Goal: Ask a question: Ask a question

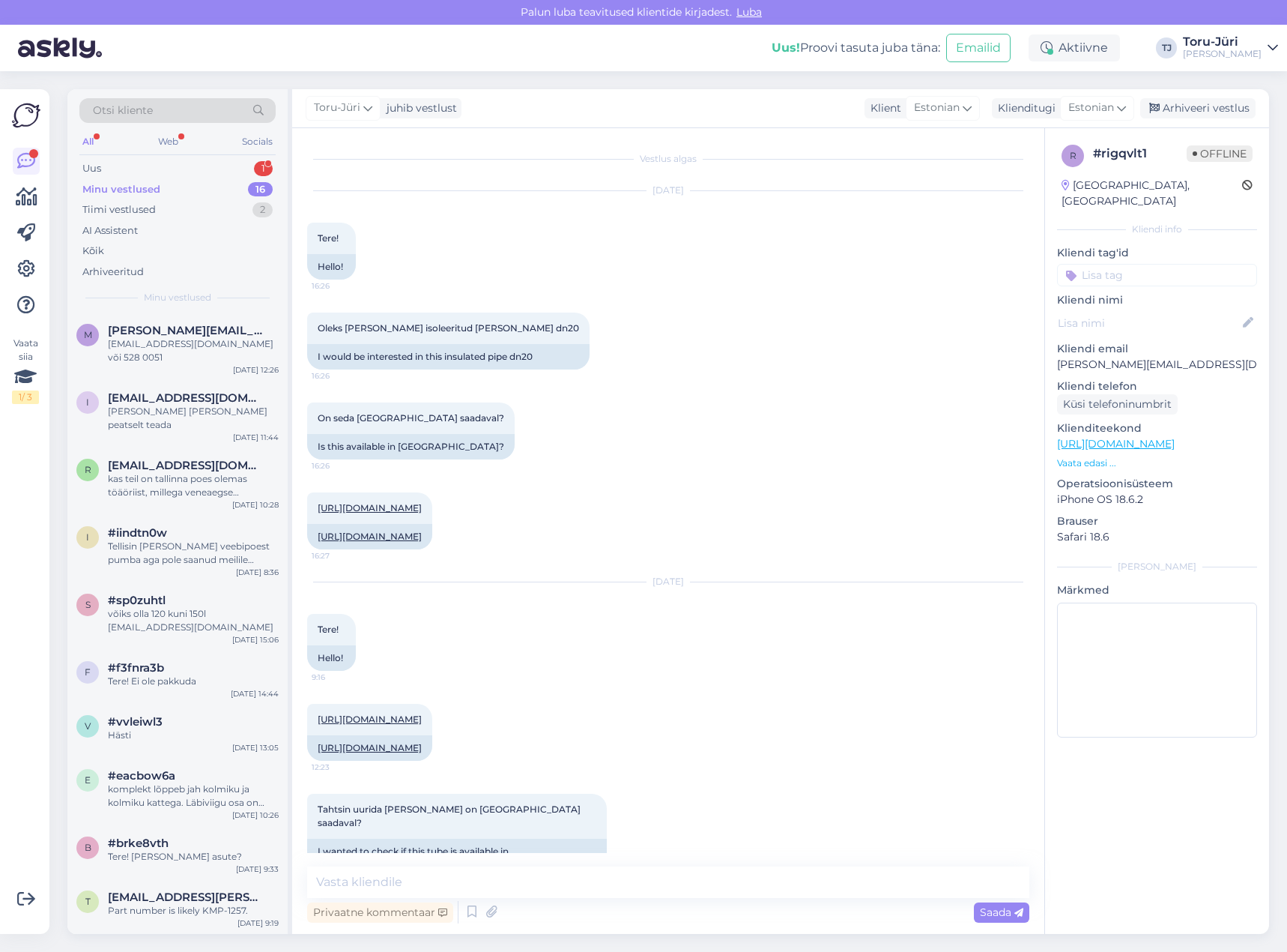
scroll to position [211, 0]
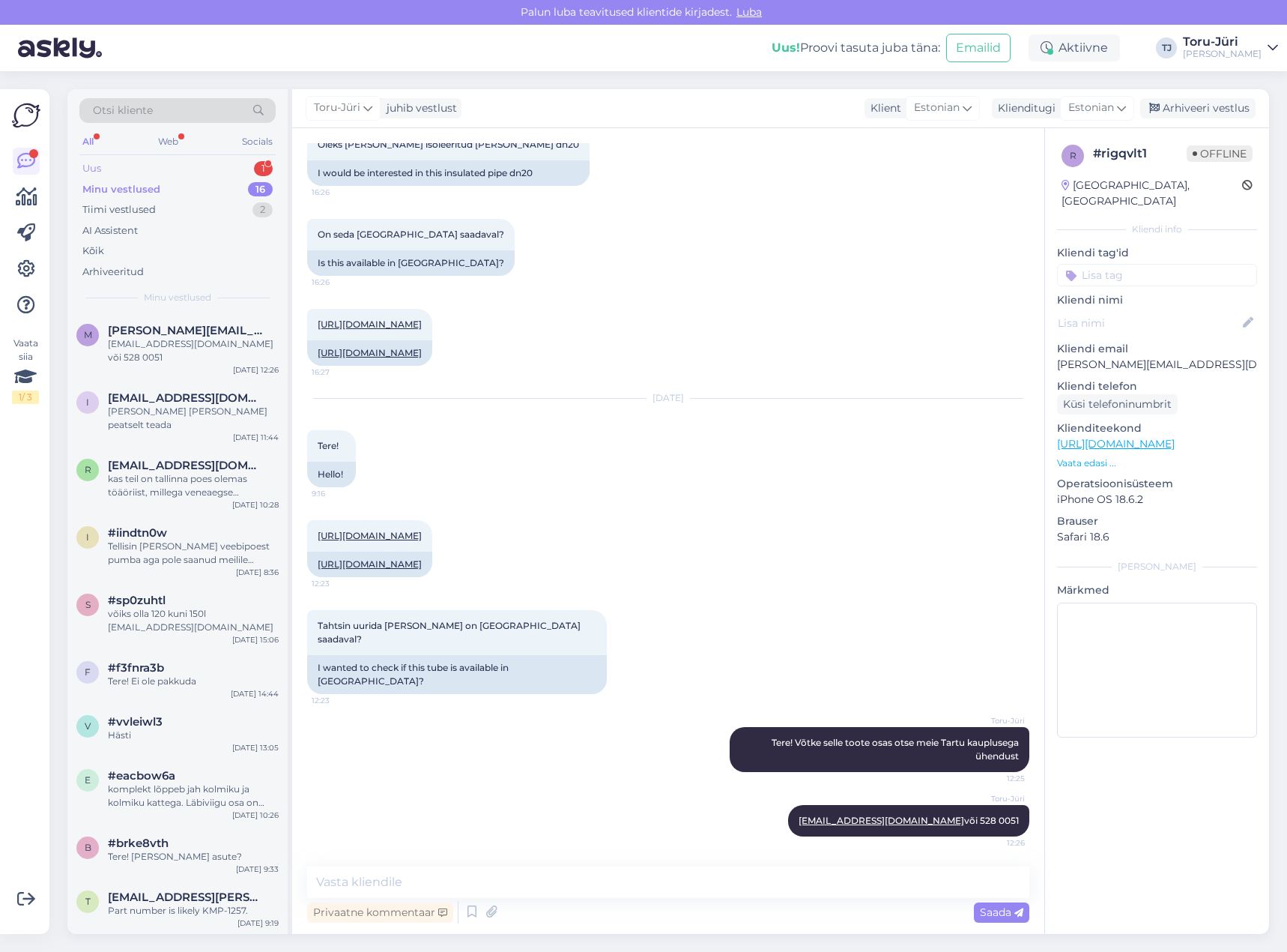
click at [233, 171] on div "Uus 1" at bounding box center [178, 169] width 196 height 21
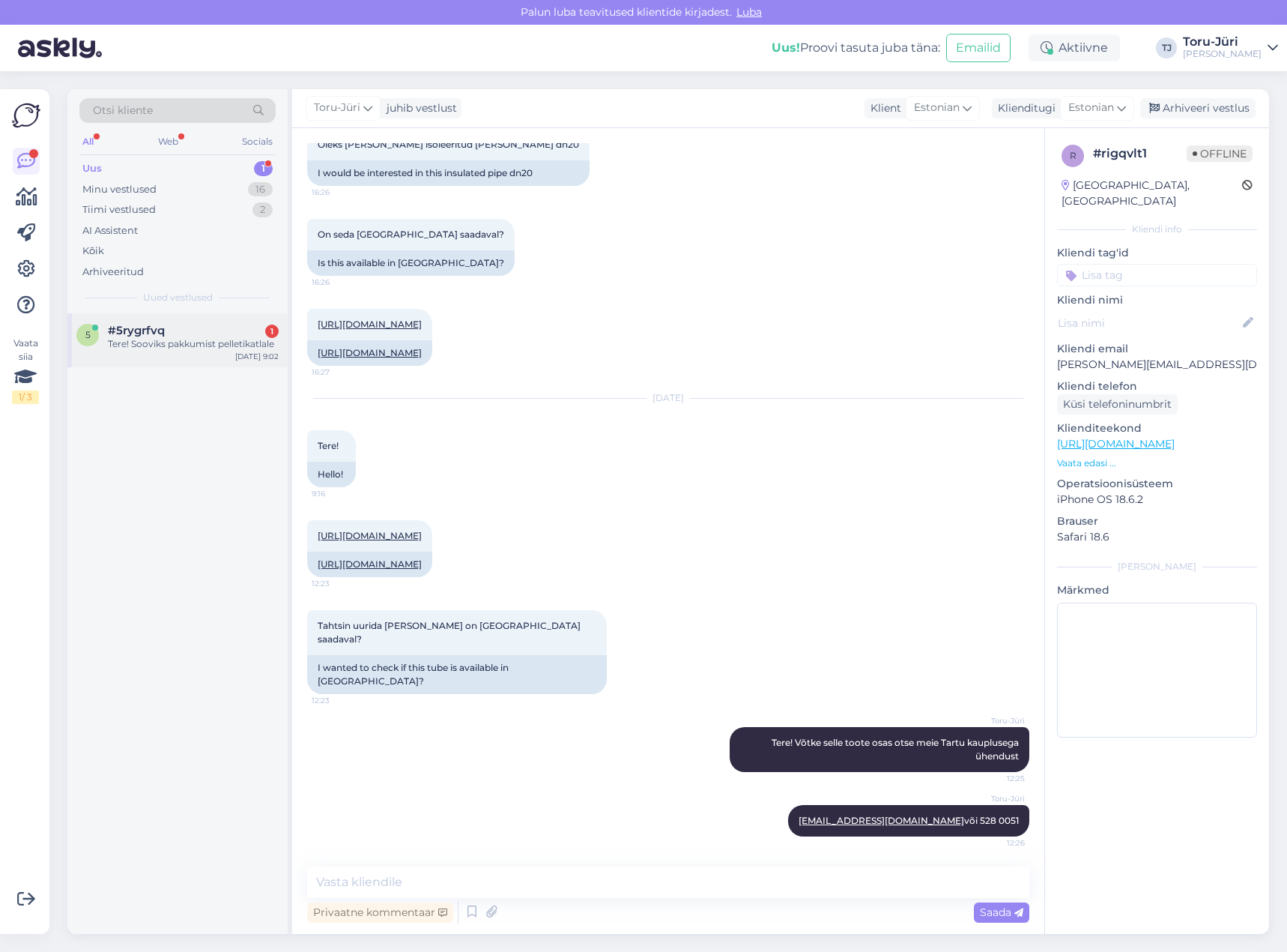
click at [196, 342] on div "Tere! Sooviks pakkumist pelletikatlale" at bounding box center [193, 343] width 171 height 13
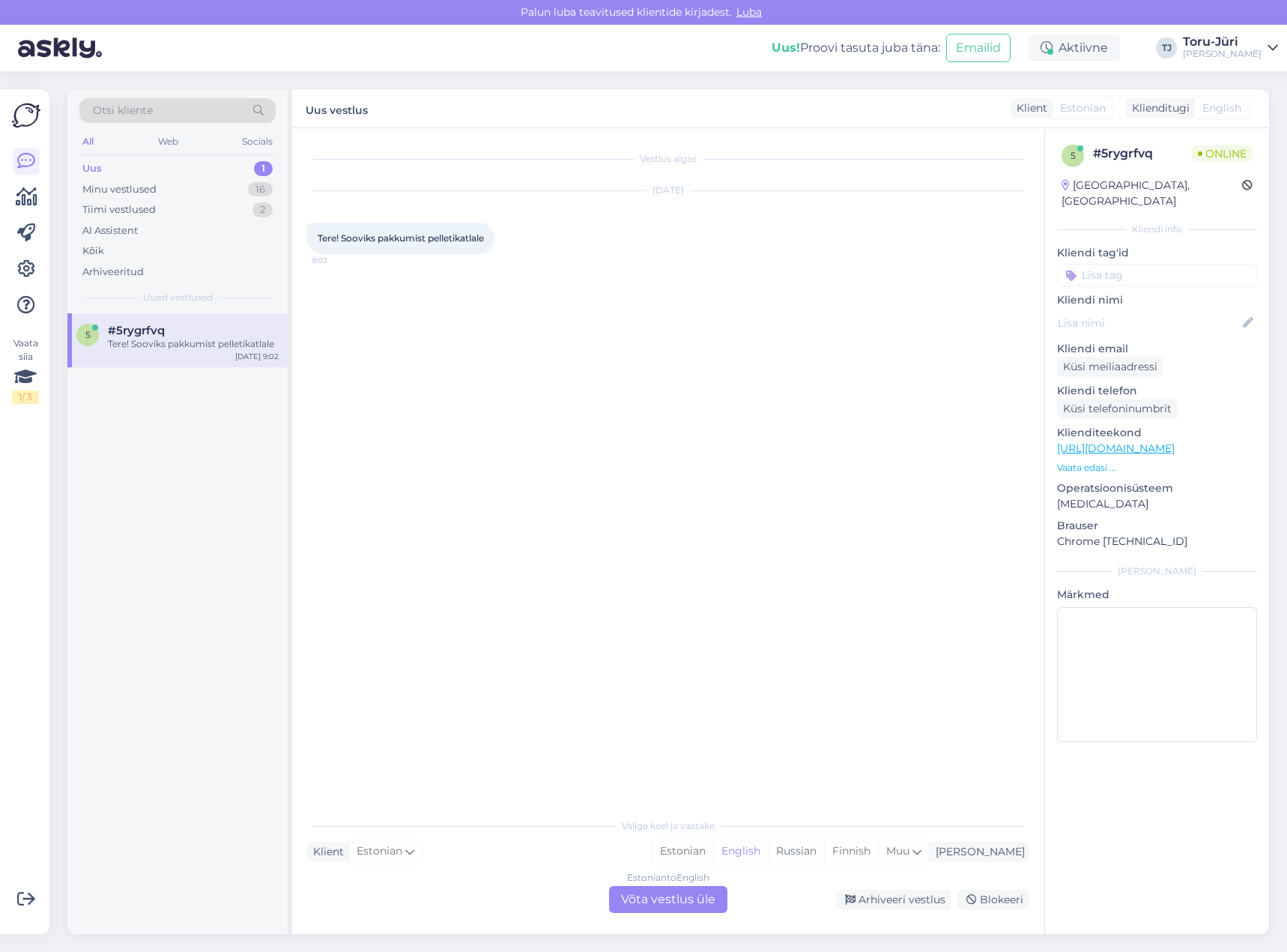
scroll to position [0, 0]
click at [683, 904] on div "Estonian to English Võta vestlus üle" at bounding box center [669, 899] width 119 height 27
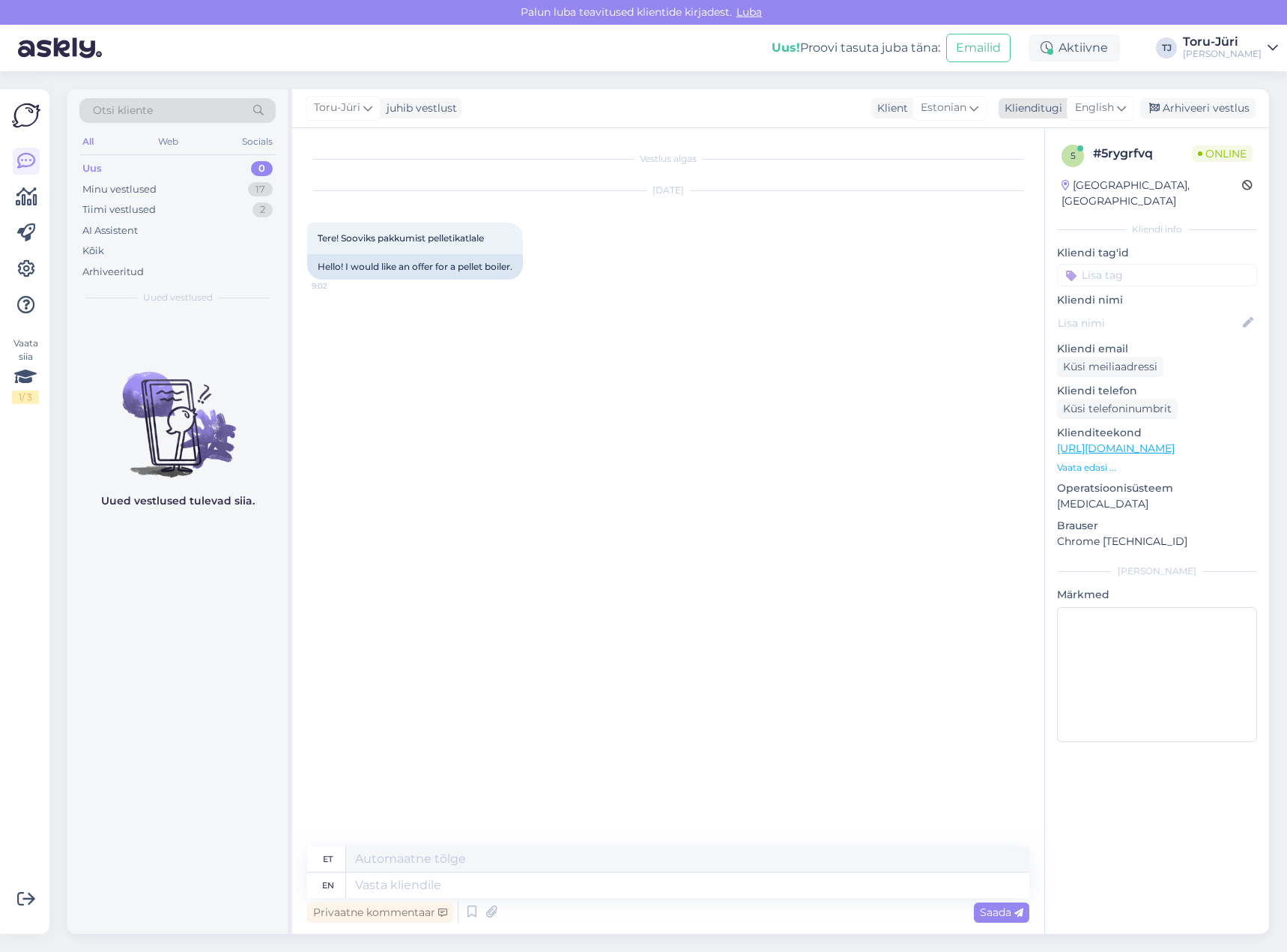
click at [1105, 112] on span "English" at bounding box center [1094, 108] width 39 height 17
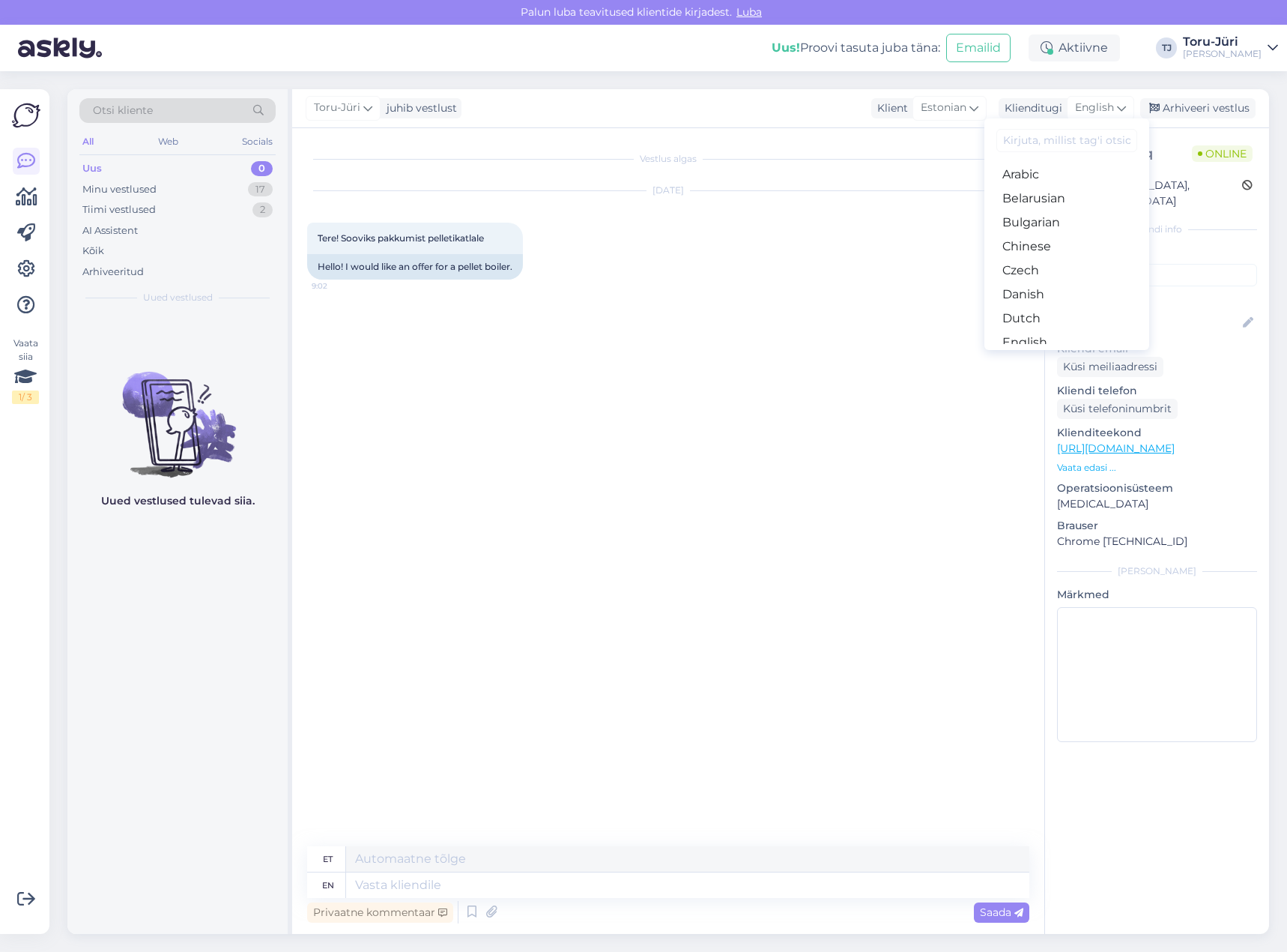
click at [1051, 355] on link "Estonian" at bounding box center [1067, 366] width 165 height 24
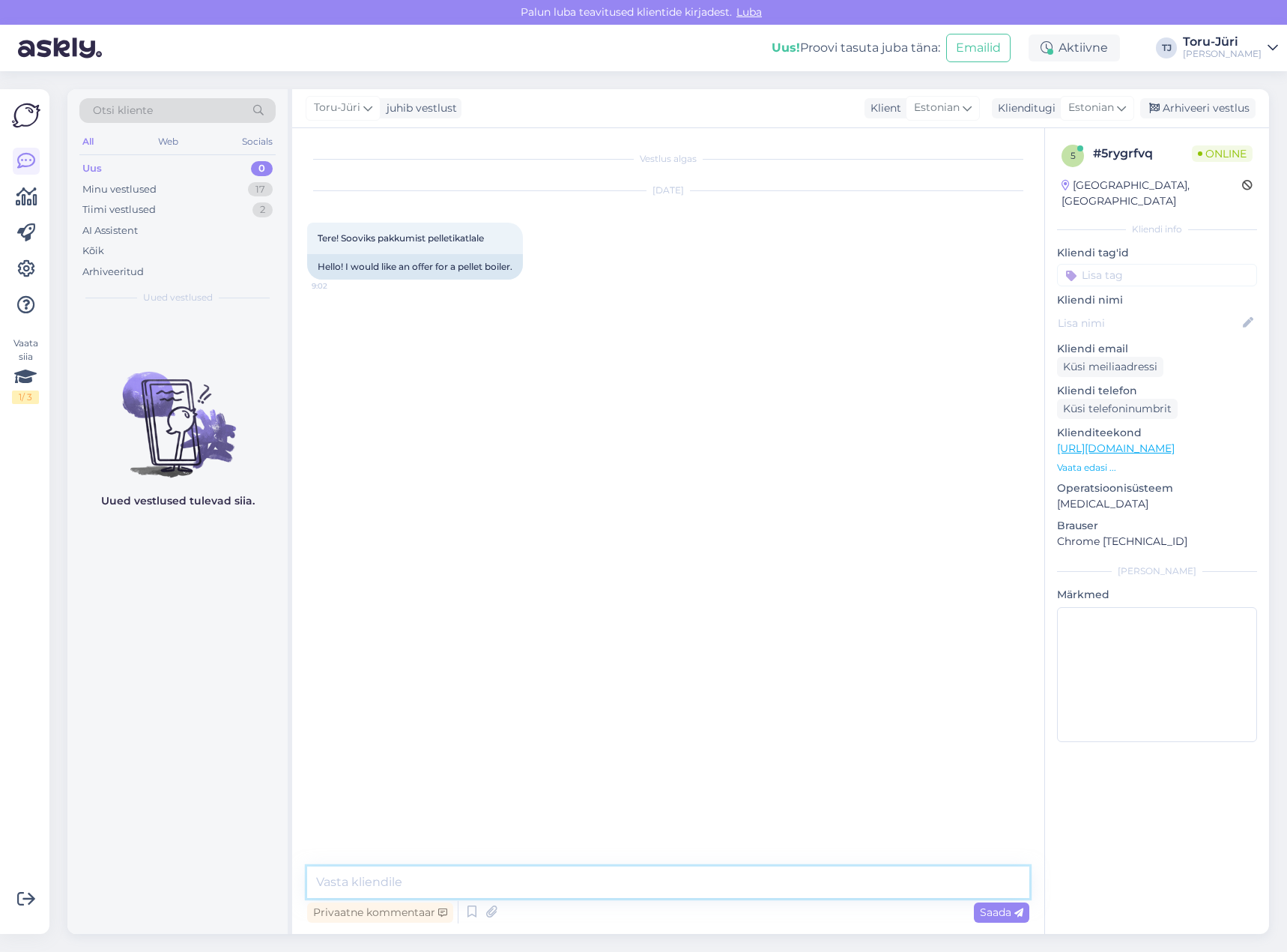
click at [423, 885] on textarea at bounding box center [668, 882] width 723 height 32
type textarea "Tere!"
click at [1175, 441] on link "[URL][DOMAIN_NAME]" at bounding box center [1115, 448] width 118 height 13
click at [537, 871] on textarea at bounding box center [668, 882] width 723 height 32
type textarea "Kas soovite üksnes toodet või ka paigalduse hinnapakkumist?"
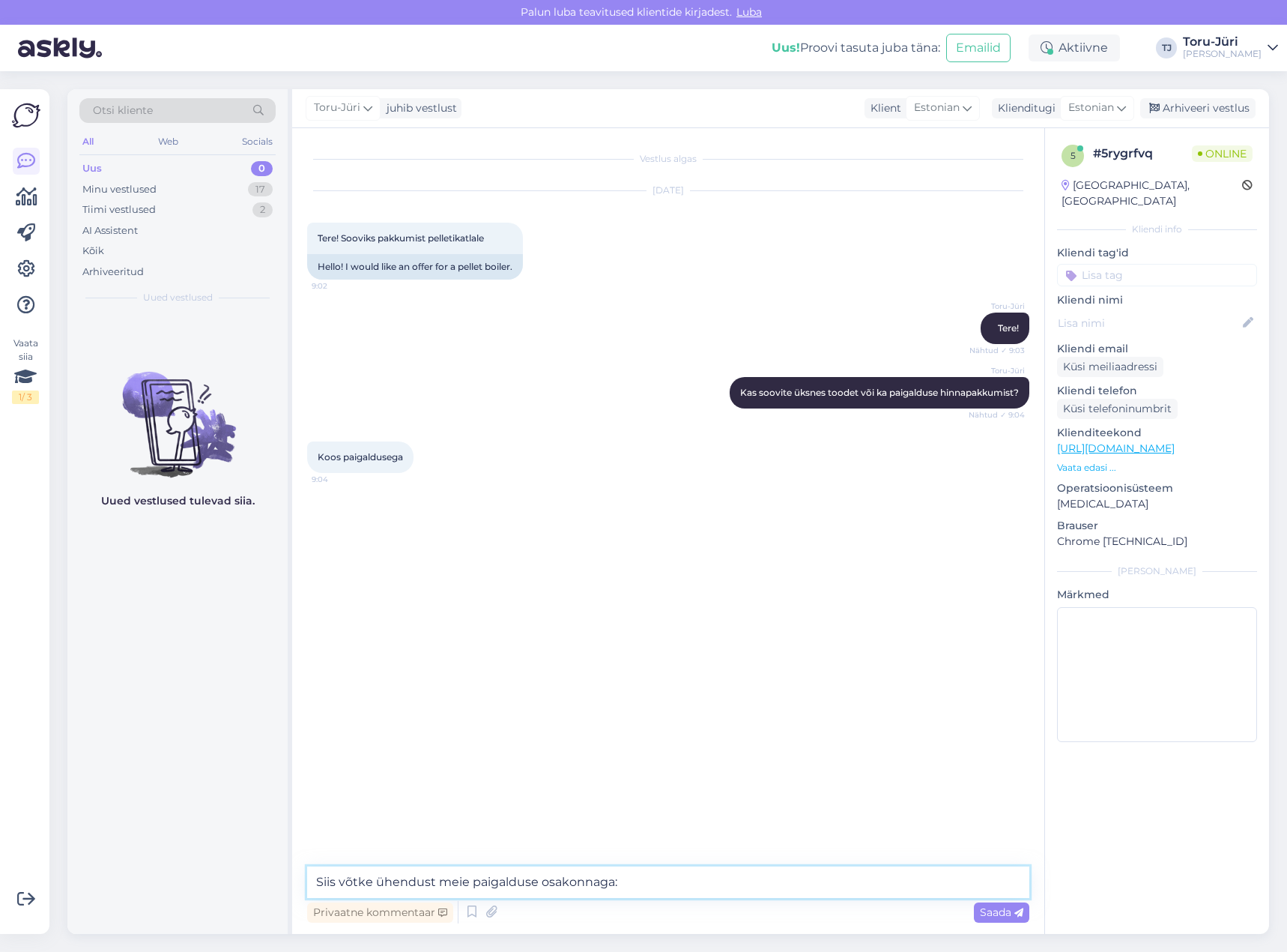
paste textarea "[URL][DOMAIN_NAME]"
type textarea "Siis võtke ühendust meie paigalduse osakonnaga: [URL][DOMAIN_NAME]"
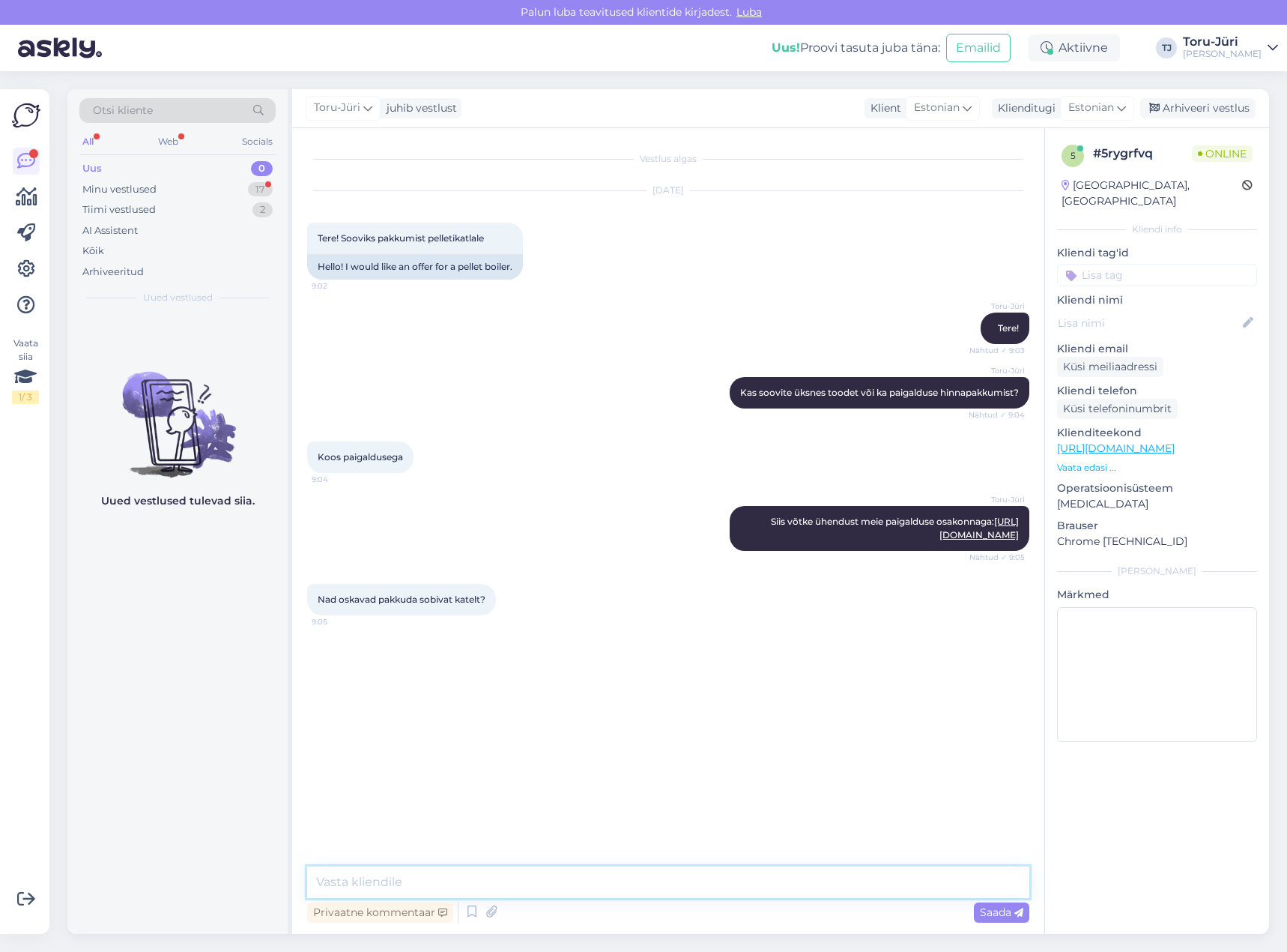
click at [587, 877] on textarea at bounding box center [668, 882] width 723 height 32
type textarea "J"
type textarea "Ikka!"
click at [609, 889] on textarea at bounding box center [668, 882] width 723 height 32
